Goal: Task Accomplishment & Management: Manage account settings

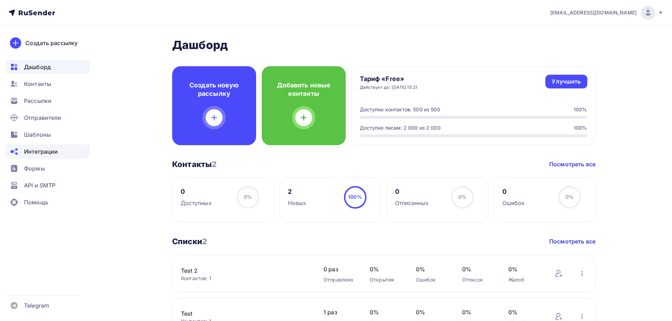
click at [38, 153] on span "Интеграции" at bounding box center [41, 151] width 34 height 8
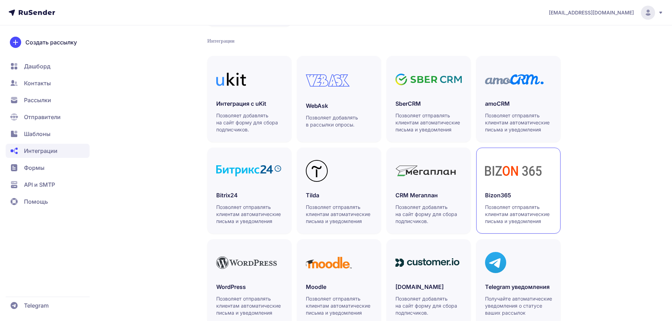
scroll to position [141, 0]
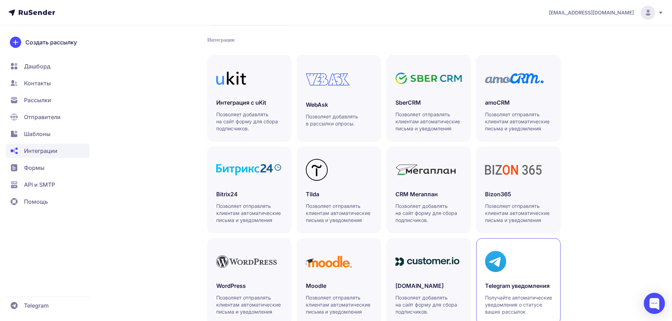
click at [505, 253] on icon at bounding box center [495, 261] width 21 height 21
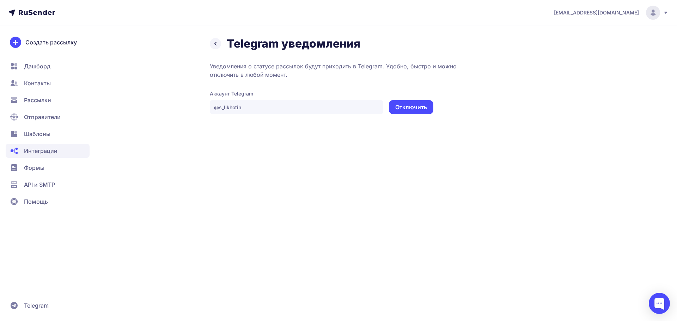
click at [350, 142] on div "[EMAIL_ADDRESS][DOMAIN_NAME] Telegram уведомления Уведомления о статусе рассыло…" at bounding box center [338, 160] width 677 height 321
click at [414, 111] on button "Отключить" at bounding box center [411, 107] width 44 height 14
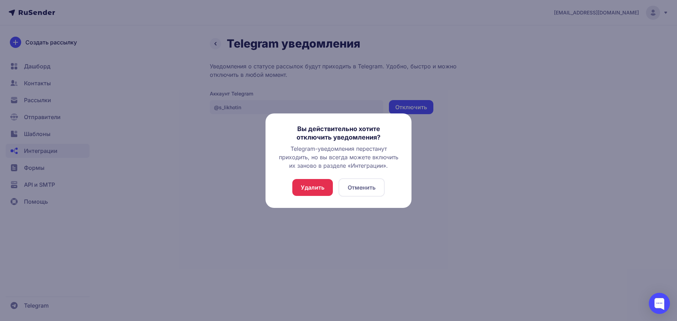
click at [324, 186] on button "Удалить" at bounding box center [312, 187] width 41 height 17
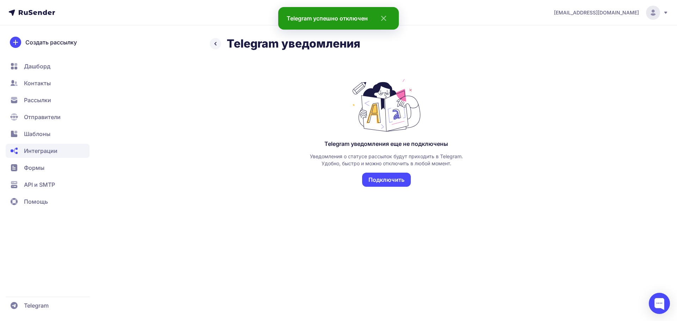
click at [388, 179] on button "Подключить" at bounding box center [386, 180] width 49 height 14
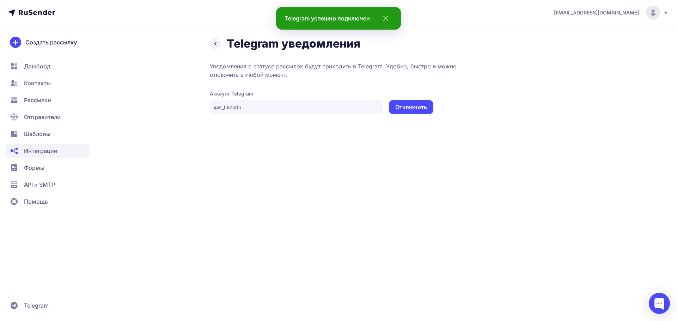
click at [413, 160] on div "[EMAIL_ADDRESS][DOMAIN_NAME] Telegram уведомления Уведомления о статусе рассыло…" at bounding box center [338, 160] width 677 height 321
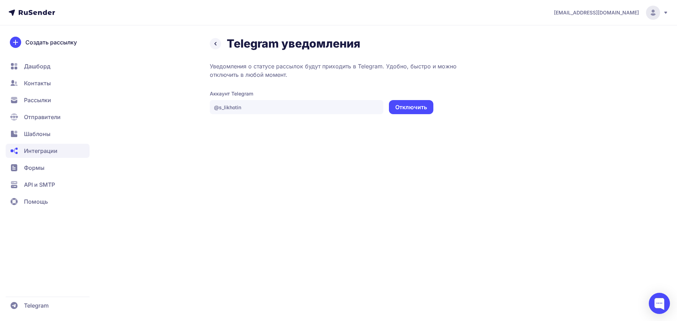
click at [408, 112] on button "Отключить" at bounding box center [411, 107] width 44 height 14
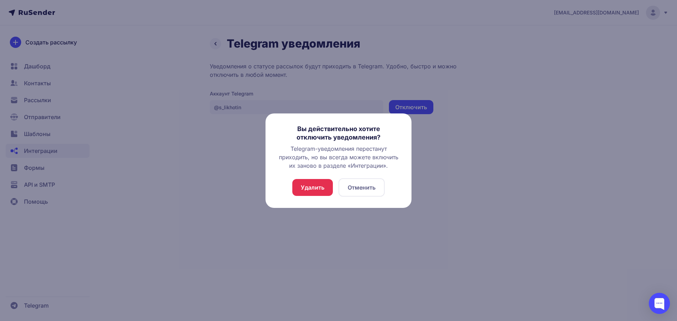
click at [326, 185] on button "Удалить" at bounding box center [312, 187] width 41 height 17
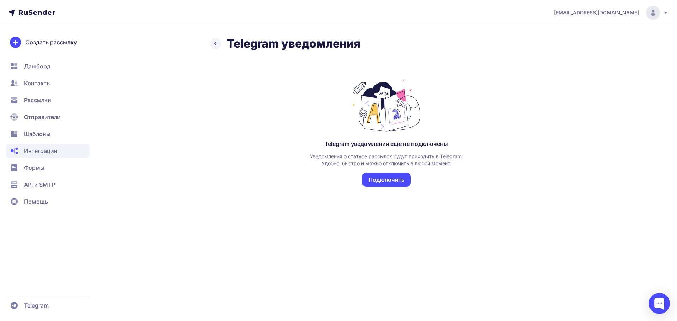
click at [261, 167] on div "Telegram уведомления еще не подключены Уведомления о статусе рассылок будут при…" at bounding box center [386, 133] width 353 height 142
click at [373, 178] on button "Подключить" at bounding box center [386, 180] width 49 height 14
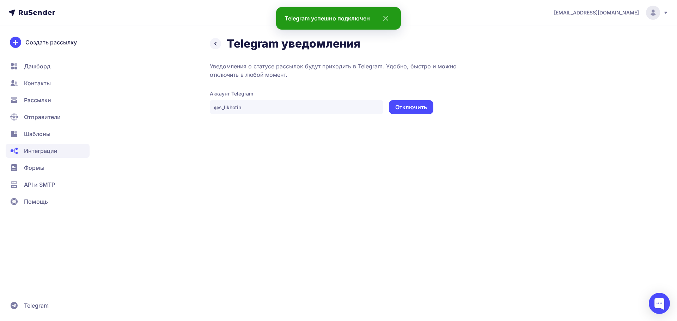
click at [398, 110] on button "Отключить" at bounding box center [411, 107] width 44 height 14
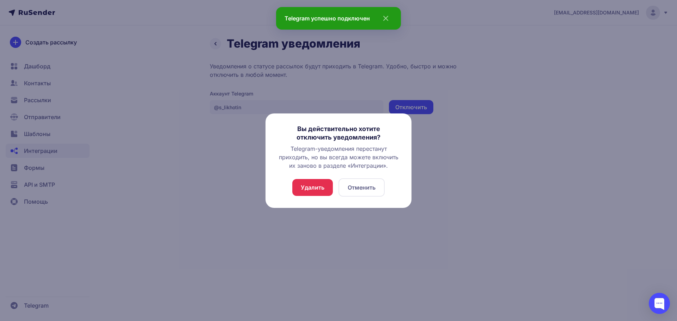
click at [318, 189] on button "Удалить" at bounding box center [312, 187] width 41 height 17
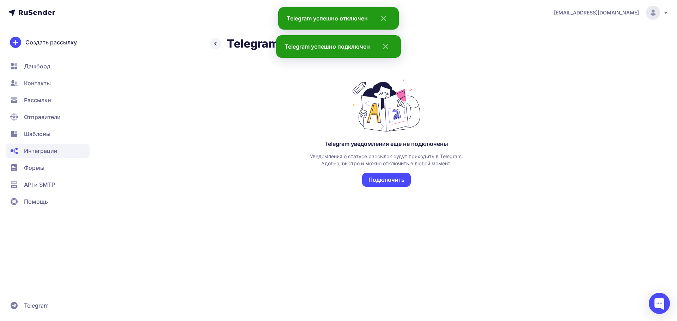
click at [373, 178] on button "Подключить" at bounding box center [386, 180] width 49 height 14
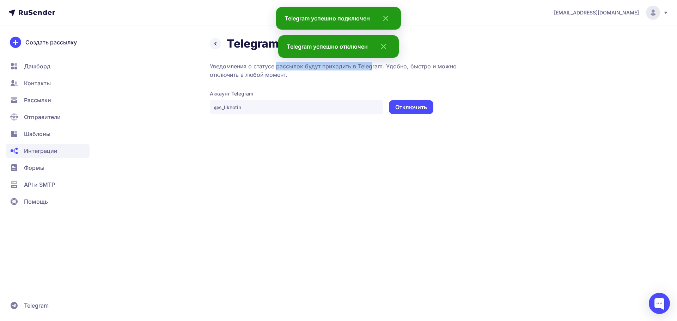
click at [274, 68] on p "Уведомления о статусе рассылок будут приходить в Telegram. Удобно, быстро и мож…" at bounding box center [386, 70] width 353 height 17
click at [298, 121] on div "[EMAIL_ADDRESS][DOMAIN_NAME] Telegram уведомления Уведомления о статусе рассыло…" at bounding box center [338, 160] width 677 height 321
drag, startPoint x: 299, startPoint y: 122, endPoint x: 383, endPoint y: 44, distance: 113.5
click at [383, 45] on icon "close" at bounding box center [381, 46] width 17 height 8
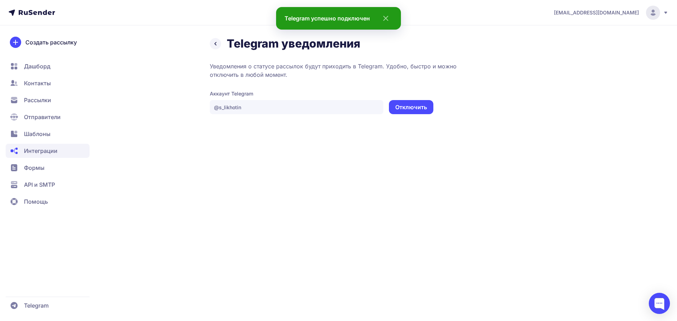
click at [388, 17] on icon "close" at bounding box center [383, 18] width 17 height 8
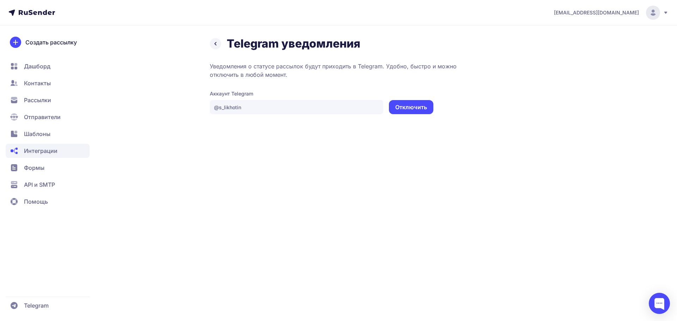
click at [359, 74] on p "Уведомления о статусе рассылок будут приходить в Telegram. Удобно, быстро и мож…" at bounding box center [386, 70] width 353 height 17
click at [409, 112] on button "Отключить" at bounding box center [411, 107] width 44 height 14
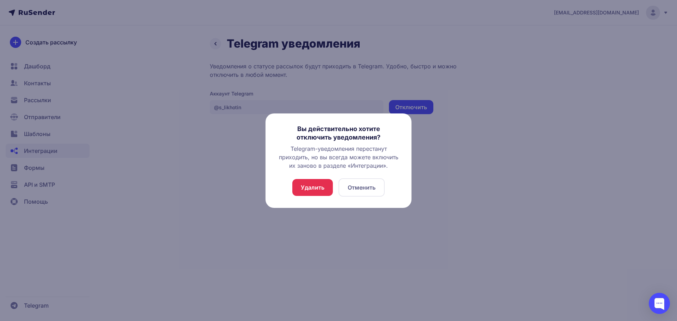
click at [320, 179] on button "Удалить" at bounding box center [312, 187] width 41 height 17
click at [317, 184] on button "Удалить" at bounding box center [312, 187] width 41 height 17
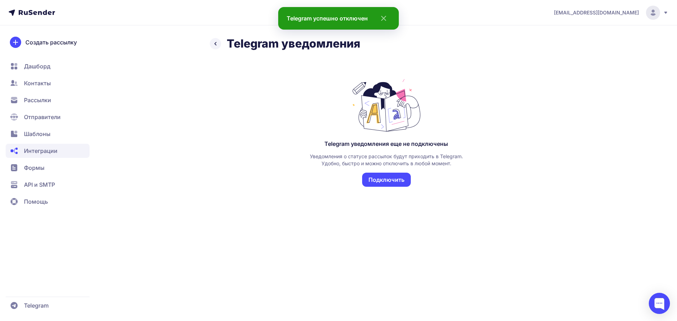
click at [376, 179] on button "Подключить" at bounding box center [386, 180] width 49 height 14
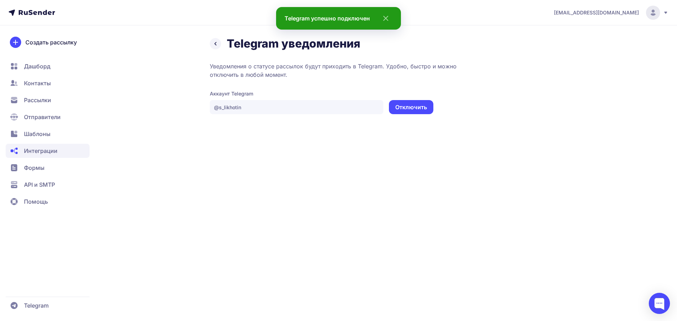
click at [384, 17] on icon "close" at bounding box center [383, 18] width 17 height 8
